Goal: Task Accomplishment & Management: Complete application form

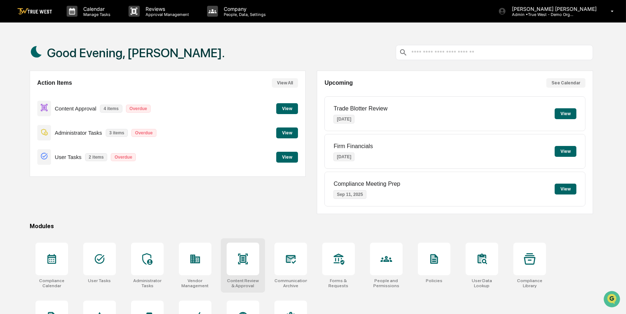
click at [253, 256] on div at bounding box center [243, 258] width 33 height 33
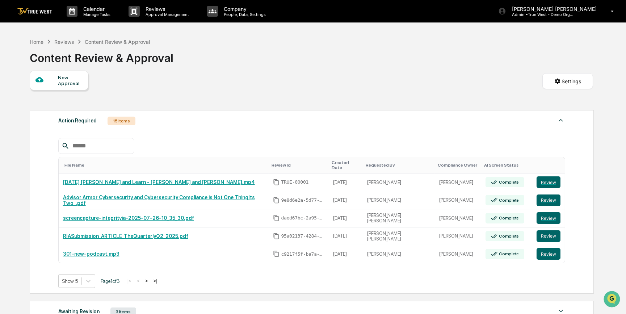
click at [63, 80] on div "New Approval" at bounding box center [70, 81] width 24 height 12
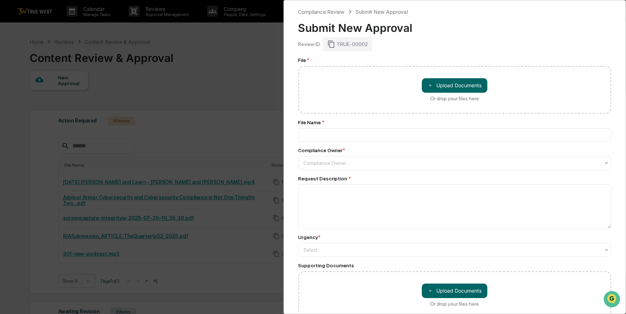
click at [445, 100] on div "Or drop your files here" at bounding box center [454, 99] width 49 height 6
click at [0, 0] on input "＋ Upload Documents Or drop your files here" at bounding box center [0, 0] width 0 height 0
